Goal: Task Accomplishment & Management: Complete application form

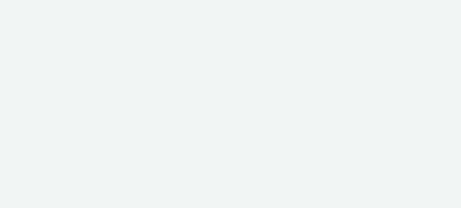
select select "ac009755-aa48-4799-8050-7a339a378eb8"
select select "79162ed7-0017-4339-93b0-3399b708648f"
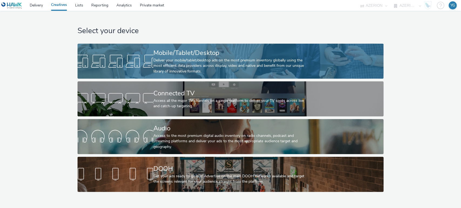
click at [178, 53] on div "Mobile/Tablet/Desktop" at bounding box center [229, 52] width 152 height 9
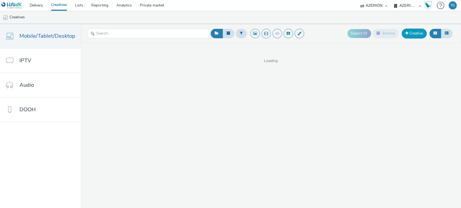
click at [419, 32] on link "Creative" at bounding box center [413, 34] width 25 height 10
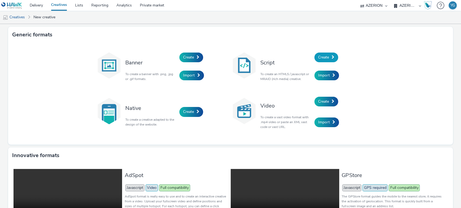
click at [328, 55] on link "Create" at bounding box center [326, 58] width 24 height 10
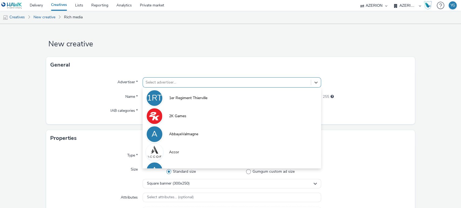
click at [173, 82] on div at bounding box center [227, 82] width 163 height 6
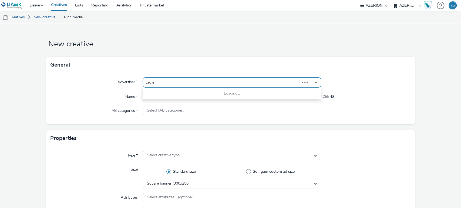
type input "Lecler"
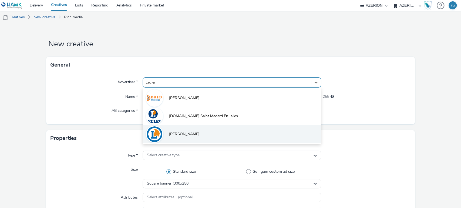
click at [184, 132] on li "Leclerc" at bounding box center [232, 134] width 179 height 18
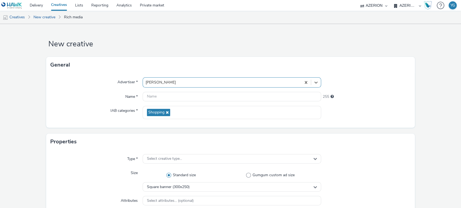
click at [158, 91] on div "Advertiser * option Leclerc, selected. Select is focused ,type to refine list, …" at bounding box center [230, 100] width 369 height 55
click at [158, 95] on input "text" at bounding box center [232, 96] width 179 height 9
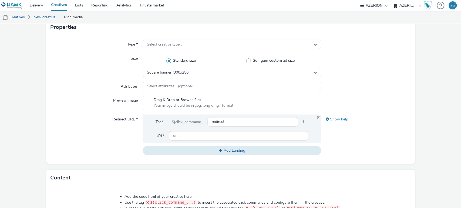
scroll to position [240, 0]
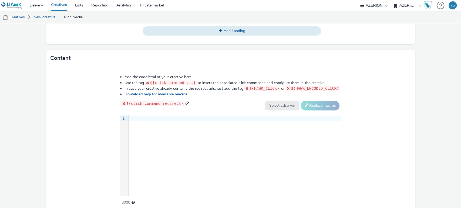
click at [161, 118] on div at bounding box center [235, 118] width 212 height 5
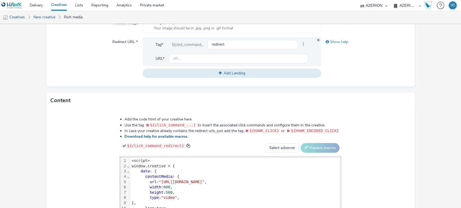
scroll to position [150, 0]
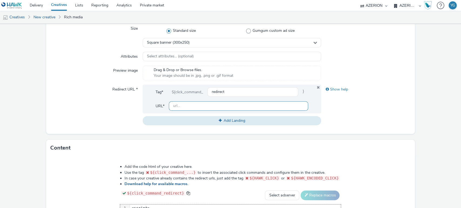
click at [187, 104] on input "text" at bounding box center [239, 106] width 140 height 9
paste input "https://www.e.leclerc/"
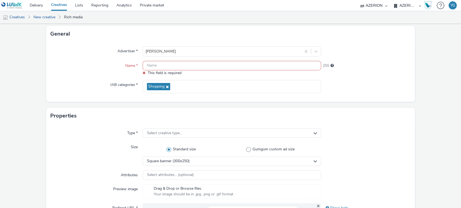
scroll to position [30, 0]
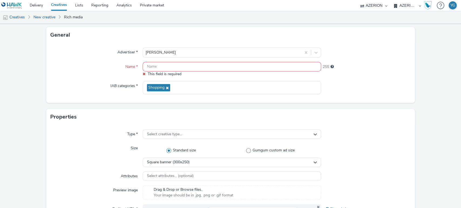
type input "https://www.e.leclerc/"
click at [155, 70] on input "text" at bounding box center [232, 66] width 179 height 9
paste input "E.Leclerc_MPU_OP11"
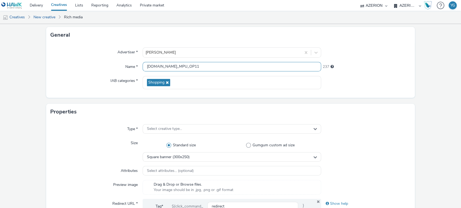
drag, startPoint x: 148, startPoint y: 66, endPoint x: 129, endPoint y: 66, distance: 19.4
click at [129, 66] on div "Name * E.Leclerc_MPU_OP11 237" at bounding box center [230, 67] width 360 height 10
click at [185, 67] on input "E.Leclerc_MPU_OP11" at bounding box center [232, 66] width 179 height 9
type input "E.Leclerc_MPU_OP11"
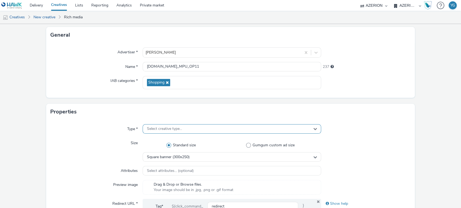
click at [171, 129] on span "Select creative type..." at bounding box center [164, 129] width 35 height 5
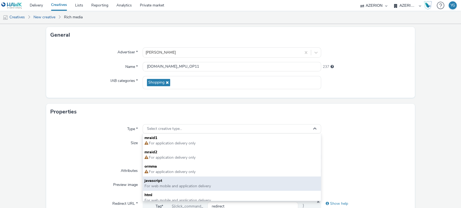
click at [180, 179] on span "javascript" at bounding box center [231, 180] width 175 height 5
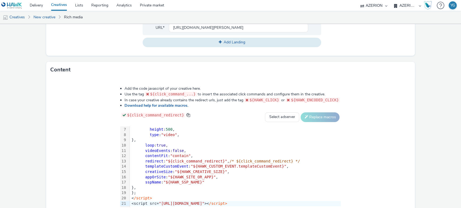
scroll to position [198, 0]
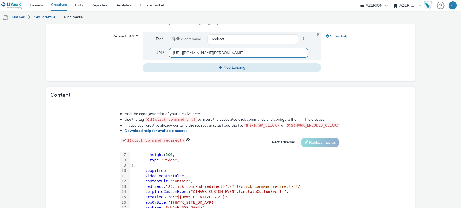
drag, startPoint x: 210, startPoint y: 54, endPoint x: 156, endPoint y: 55, distance: 54.0
click at [156, 55] on div "URL* https://www.e.leclerc/" at bounding box center [232, 52] width 153 height 9
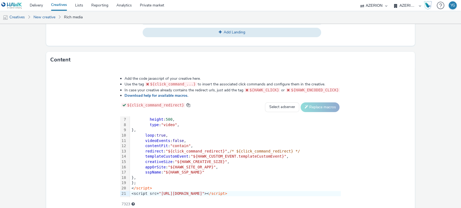
scroll to position [258, 0]
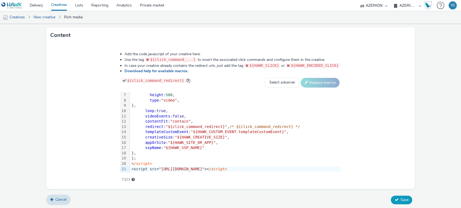
click at [394, 199] on icon at bounding box center [396, 200] width 4 height 4
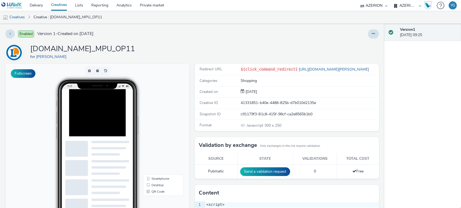
click at [138, 131] on div at bounding box center [109, 122] width 81 height 67
drag, startPoint x: 15, startPoint y: 18, endPoint x: 37, endPoint y: 19, distance: 21.7
click at [15, 18] on link "Creatives" at bounding box center [14, 17] width 28 height 13
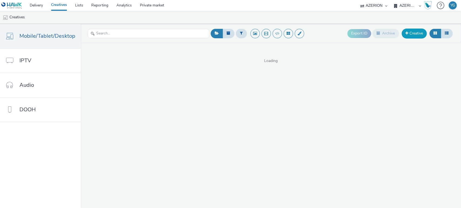
click at [405, 35] on span at bounding box center [406, 33] width 3 height 4
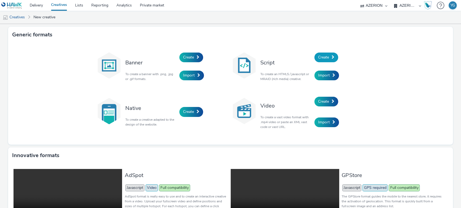
click at [329, 58] on link "Create" at bounding box center [326, 58] width 24 height 10
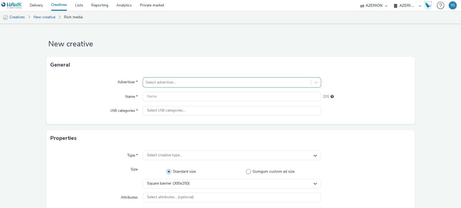
click at [157, 83] on div at bounding box center [227, 82] width 163 height 6
type input "lECLERC"
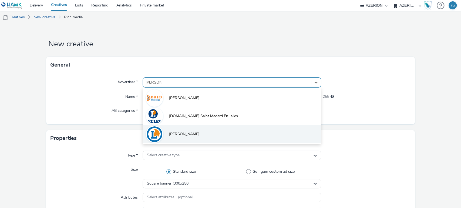
click at [173, 136] on span "Leclerc" at bounding box center [184, 134] width 30 height 5
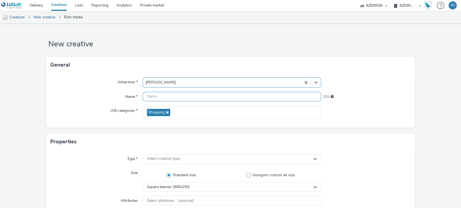
click at [153, 95] on input "text" at bounding box center [232, 96] width 179 height 9
paste input "E.Leclerc_Inter_OP11"
type input "E.Leclerc_Inter_OP11"
click at [177, 183] on div "Square banner (300x250)" at bounding box center [232, 187] width 179 height 9
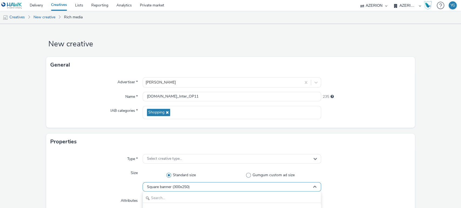
click at [175, 186] on span "Square banner (300x250)" at bounding box center [168, 187] width 43 height 5
click at [174, 187] on span "Square banner (300x250)" at bounding box center [168, 187] width 43 height 5
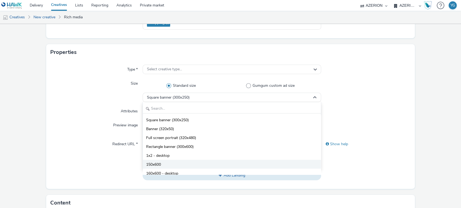
scroll to position [90, 0]
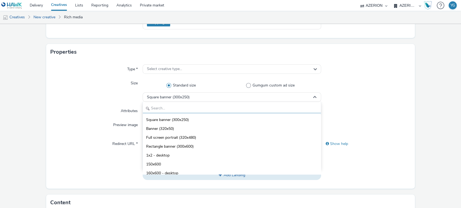
click at [181, 109] on input "text" at bounding box center [232, 108] width 178 height 9
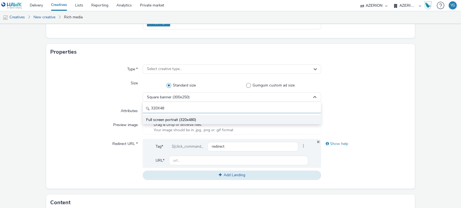
type input "320X48"
click at [180, 123] on span "Full screen portrait (320x480)" at bounding box center [171, 119] width 50 height 5
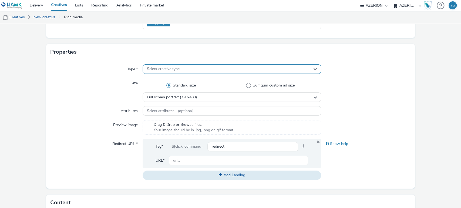
click at [157, 67] on span "Select creative type..." at bounding box center [164, 69] width 35 height 5
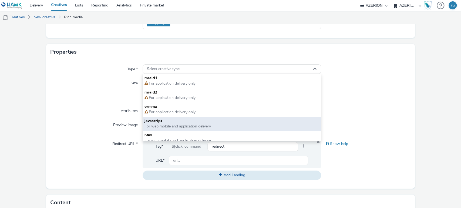
click at [156, 126] on span "For web mobile and application delivery" at bounding box center [177, 126] width 66 height 5
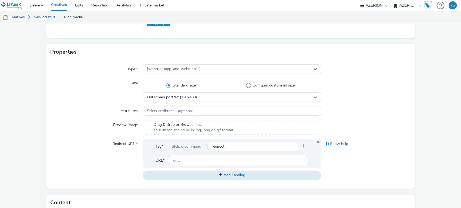
click at [177, 162] on input "text" at bounding box center [239, 160] width 140 height 9
paste input "https://www.e.leclerc/"
type input "https://www.e.leclerc/"
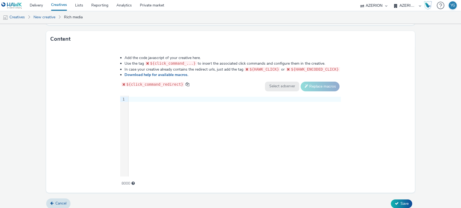
scroll to position [258, 0]
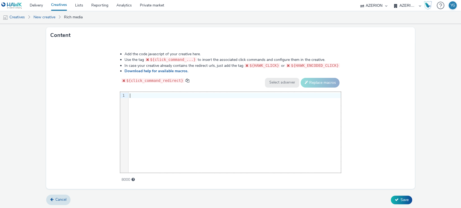
click at [164, 94] on div at bounding box center [235, 95] width 212 height 5
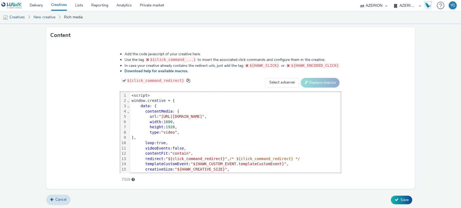
scroll to position [32, 0]
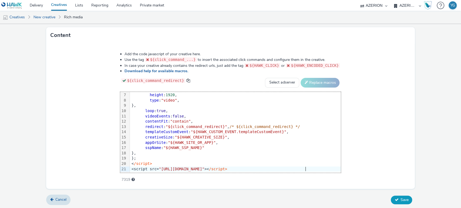
click at [401, 201] on span "Save" at bounding box center [404, 200] width 8 height 5
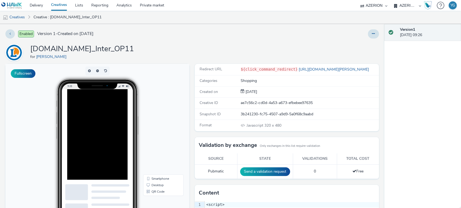
click at [122, 148] on div at bounding box center [110, 154] width 86 height 130
click at [19, 15] on link "Creatives" at bounding box center [14, 17] width 28 height 13
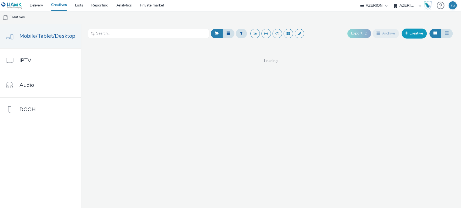
click at [422, 31] on link "Creative" at bounding box center [413, 34] width 25 height 10
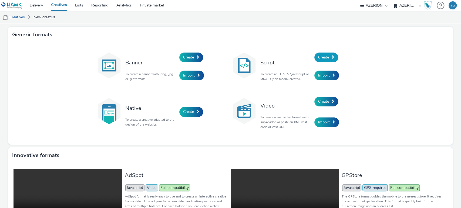
click at [326, 56] on span "Create" at bounding box center [323, 57] width 11 height 5
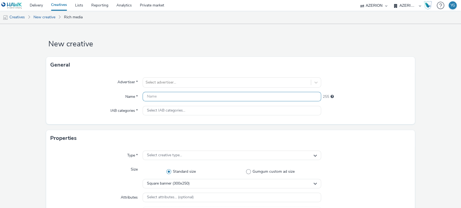
click at [158, 95] on input "text" at bounding box center [232, 96] width 179 height 9
type input "l"
click at [162, 99] on input "Leclerc" at bounding box center [232, 96] width 179 height 9
type input "L"
click at [180, 85] on div at bounding box center [227, 82] width 163 height 6
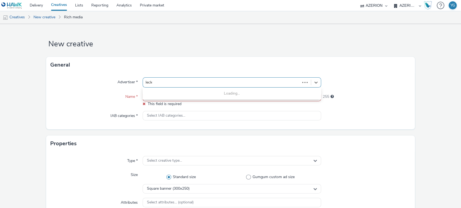
type input "lecler"
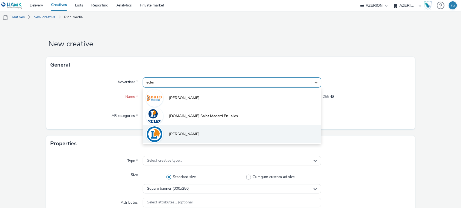
click at [183, 138] on li "Leclerc" at bounding box center [232, 134] width 179 height 18
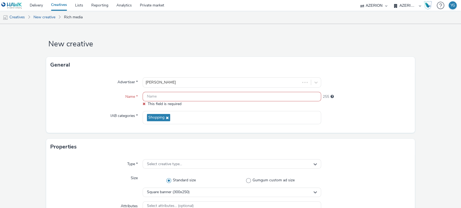
click at [152, 100] on input "text" at bounding box center [232, 96] width 179 height 9
paste input "E.Leclerc_banner_OP11"
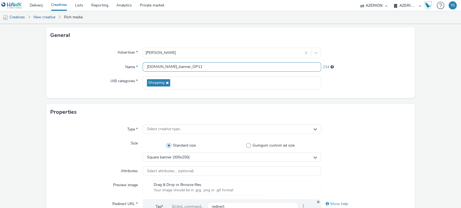
scroll to position [30, 0]
type input "E.Leclerc_banner_OP11"
click at [176, 160] on div "Square banner (300x250)" at bounding box center [232, 157] width 179 height 9
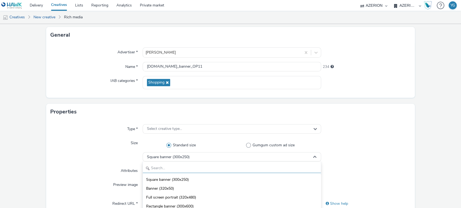
click at [168, 170] on input "text" at bounding box center [232, 168] width 178 height 9
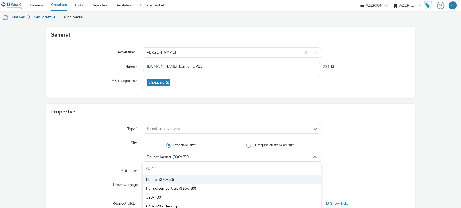
type input "320"
click at [170, 179] on span "Banner (320x50)" at bounding box center [160, 179] width 28 height 5
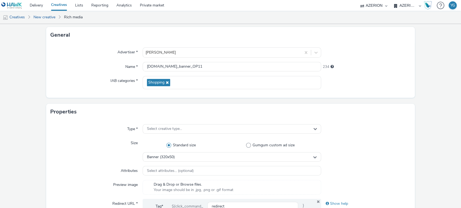
click at [355, 150] on div at bounding box center [365, 150] width 89 height 23
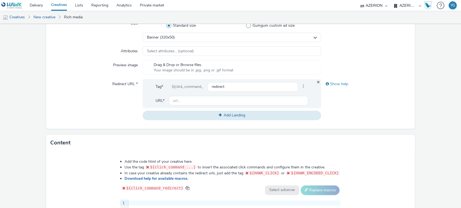
scroll to position [90, 0]
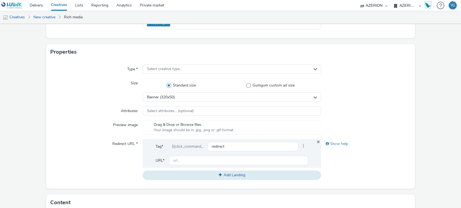
click at [161, 68] on span "Select creative type..." at bounding box center [164, 69] width 35 height 5
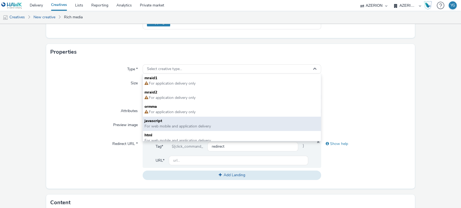
click at [164, 123] on span "javascript" at bounding box center [231, 121] width 175 height 5
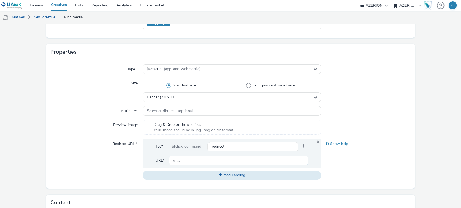
click at [199, 162] on input "text" at bounding box center [239, 160] width 140 height 9
paste input "https://www.e.leclerc/"
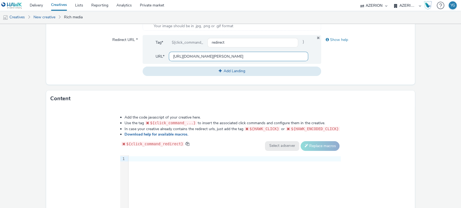
scroll to position [240, 0]
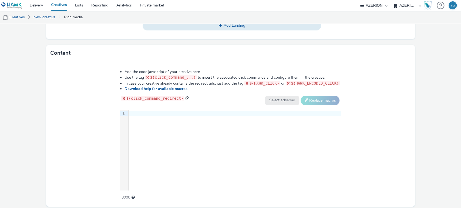
type input "https://www.e.leclerc/"
click at [180, 112] on div at bounding box center [235, 113] width 212 height 5
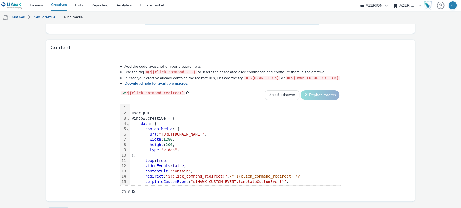
scroll to position [0, 0]
click at [130, 114] on div "<script>" at bounding box center [235, 113] width 211 height 5
click at [130, 112] on div "<script>" at bounding box center [235, 113] width 211 height 5
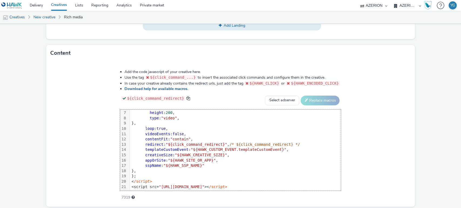
scroll to position [258, 0]
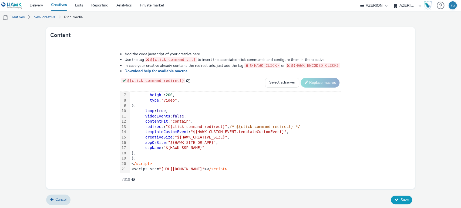
click at [400, 199] on span "Save" at bounding box center [404, 200] width 8 height 5
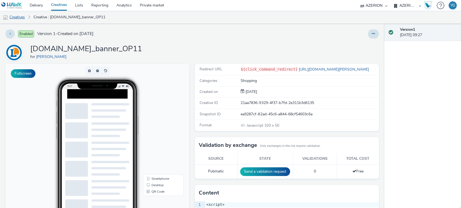
click at [17, 18] on link "Creatives" at bounding box center [14, 17] width 28 height 13
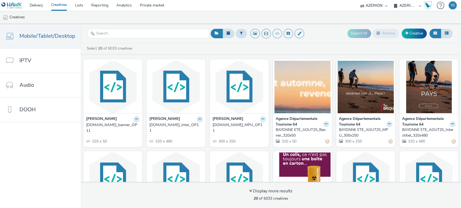
click at [138, 118] on icon at bounding box center [136, 119] width 2 height 3
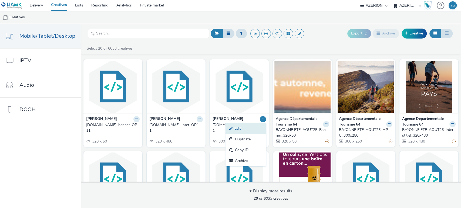
click at [253, 131] on link "Edit" at bounding box center [245, 128] width 40 height 11
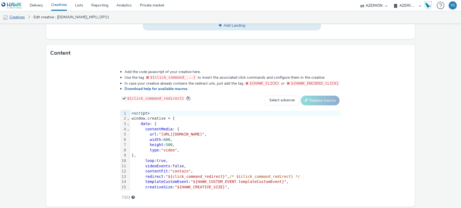
click at [25, 16] on link "Creatives" at bounding box center [14, 17] width 28 height 13
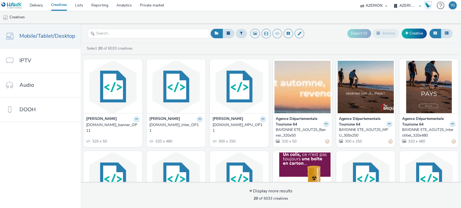
click at [135, 120] on icon at bounding box center [136, 119] width 2 height 3
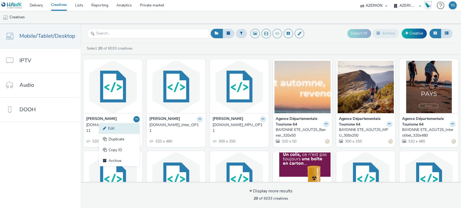
click at [119, 126] on link "Edit" at bounding box center [119, 128] width 40 height 11
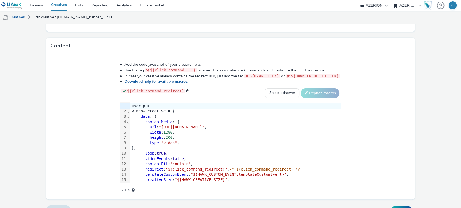
scroll to position [258, 0]
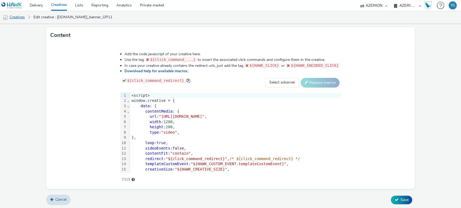
click at [16, 14] on link "Creatives" at bounding box center [14, 17] width 28 height 13
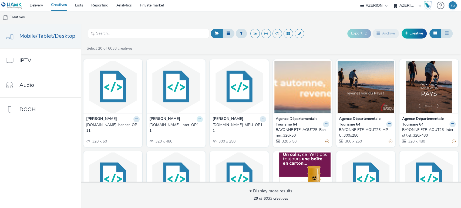
click at [138, 119] on icon at bounding box center [136, 119] width 2 height 3
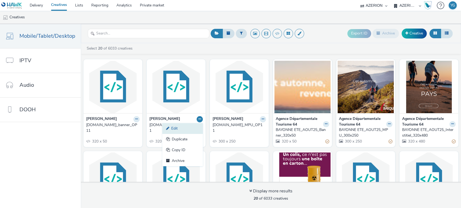
click at [189, 127] on link "Edit" at bounding box center [182, 128] width 40 height 11
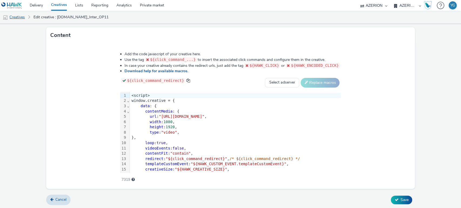
click at [20, 18] on link "Creatives" at bounding box center [14, 17] width 28 height 13
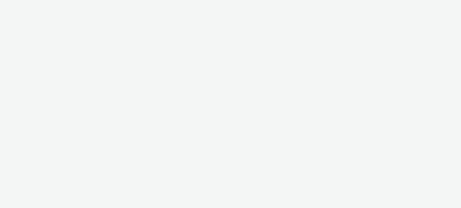
select select "ac009755-aa48-4799-8050-7a339a378eb8"
select select "79162ed7-0017-4339-93b0-3399b708648f"
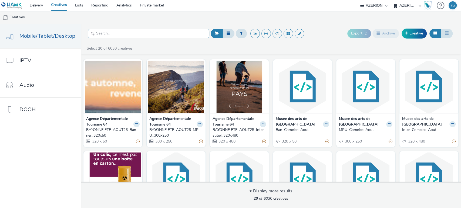
click at [126, 33] on input "text" at bounding box center [148, 33] width 121 height 9
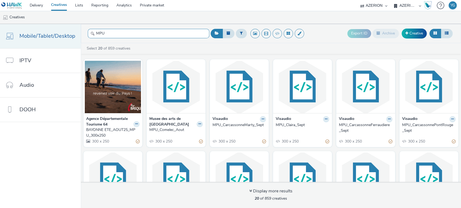
drag, startPoint x: 135, startPoint y: 33, endPoint x: 73, endPoint y: 32, distance: 62.6
click at [73, 32] on div "Mobile/Tablet/Desktop IPTV Audio DOOH MPU Export ID Archive Creative Select 20 …" at bounding box center [230, 116] width 461 height 184
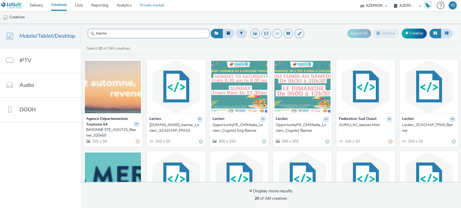
type input "banne"
